Goal: Navigation & Orientation: Find specific page/section

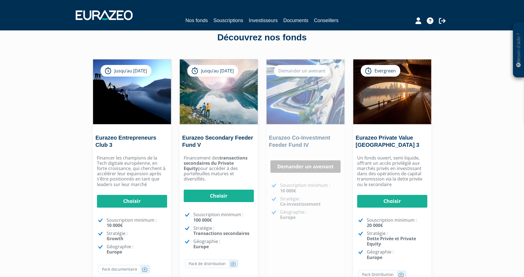
scroll to position [28, 0]
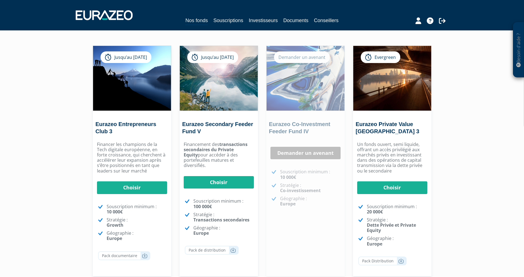
click at [68, 152] on div "Besoin d'aide ? × J'ai besoin d'aide Si vous avez une question à propos du fonc…" at bounding box center [262, 137] width 524 height 331
click at [261, 91] on div "Eurazeo Secondary Feeder Fund V Jusqu’au [DATE] [GEOGRAPHIC_DATA] Financement d…" at bounding box center [218, 161] width 87 height 230
click at [261, 119] on div "Eurazeo Secondary Feeder Fund V Jusqu’au [DATE] [GEOGRAPHIC_DATA] Financement d…" at bounding box center [218, 161] width 87 height 230
click at [473, 136] on div "Besoin d'aide ? × J'ai besoin d'aide Si vous avez une question à propos du fonc…" at bounding box center [262, 137] width 524 height 331
click at [458, 124] on div "Besoin d'aide ? × J'ai besoin d'aide Si vous avez une question à propos du fonc…" at bounding box center [262, 137] width 524 height 331
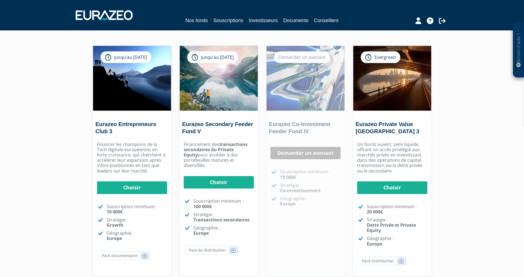
click at [47, 151] on div "Besoin d'aide ? × J'ai besoin d'aide Si vous avez une question à propos du fonc…" at bounding box center [262, 137] width 524 height 331
click at [484, 210] on div "Besoin d'aide ? × J'ai besoin d'aide Si vous avez une question à propos du fonc…" at bounding box center [262, 137] width 524 height 331
click at [70, 238] on div "Besoin d'aide ? × J'ai besoin d'aide Si vous avez une question à propos du fonc…" at bounding box center [262, 137] width 524 height 331
click at [451, 266] on div "Besoin d'aide ? × J'ai besoin d'aide Si vous avez une question à propos du fonc…" at bounding box center [262, 137] width 524 height 331
click at [80, 269] on div "Besoin d'aide ? × J'ai besoin d'aide Si vous avez une question à propos du fonc…" at bounding box center [262, 137] width 524 height 331
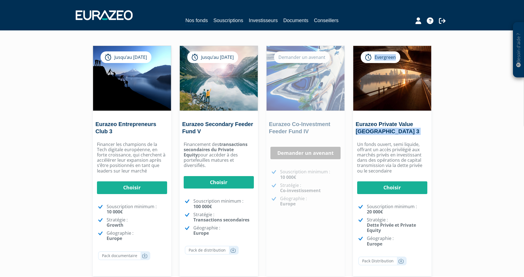
drag, startPoint x: 439, startPoint y: 116, endPoint x: 444, endPoint y: 114, distance: 4.7
click at [444, 114] on div "Besoin d'aide ? × J'ai besoin d'aide Si vous avez une question à propos du fonc…" at bounding box center [262, 137] width 524 height 331
drag, startPoint x: 444, startPoint y: 114, endPoint x: 464, endPoint y: 138, distance: 31.4
click at [464, 138] on div "Besoin d'aide ? × J'ai besoin d'aide Si vous avez une question à propos du fonc…" at bounding box center [262, 137] width 524 height 331
